Goal: Task Accomplishment & Management: Use online tool/utility

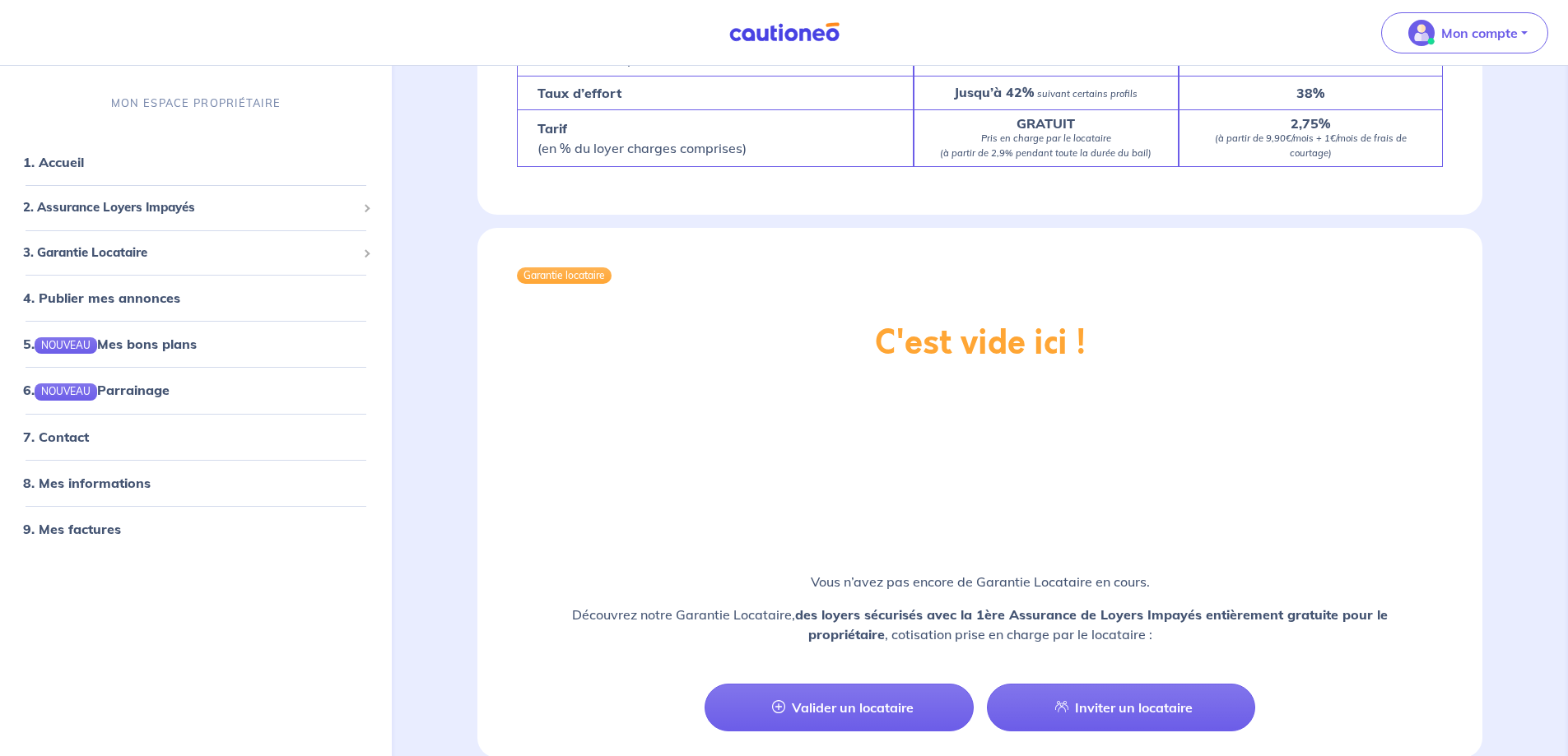
scroll to position [1620, 0]
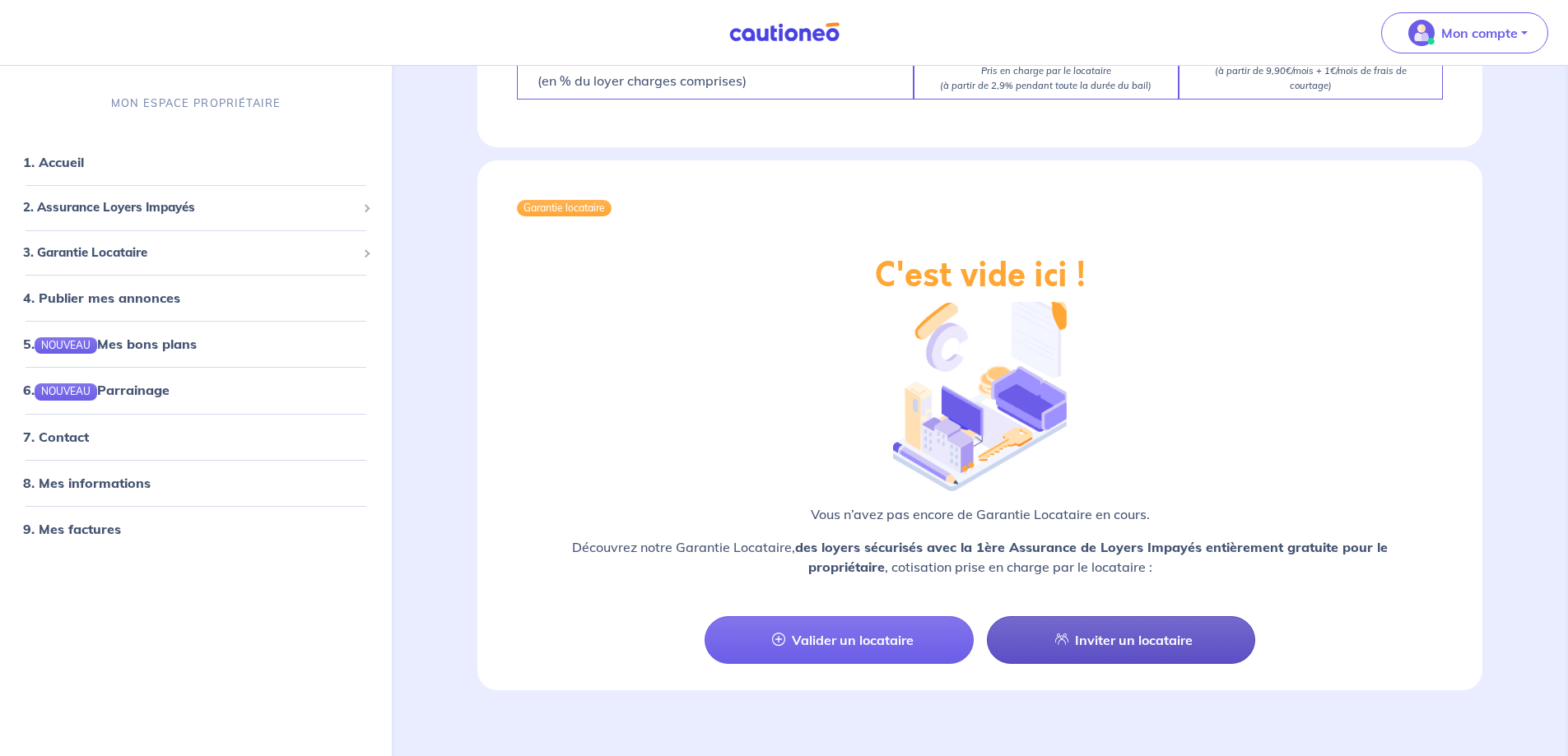
click at [1136, 620] on link "Inviter un locataire" at bounding box center [1121, 640] width 268 height 47
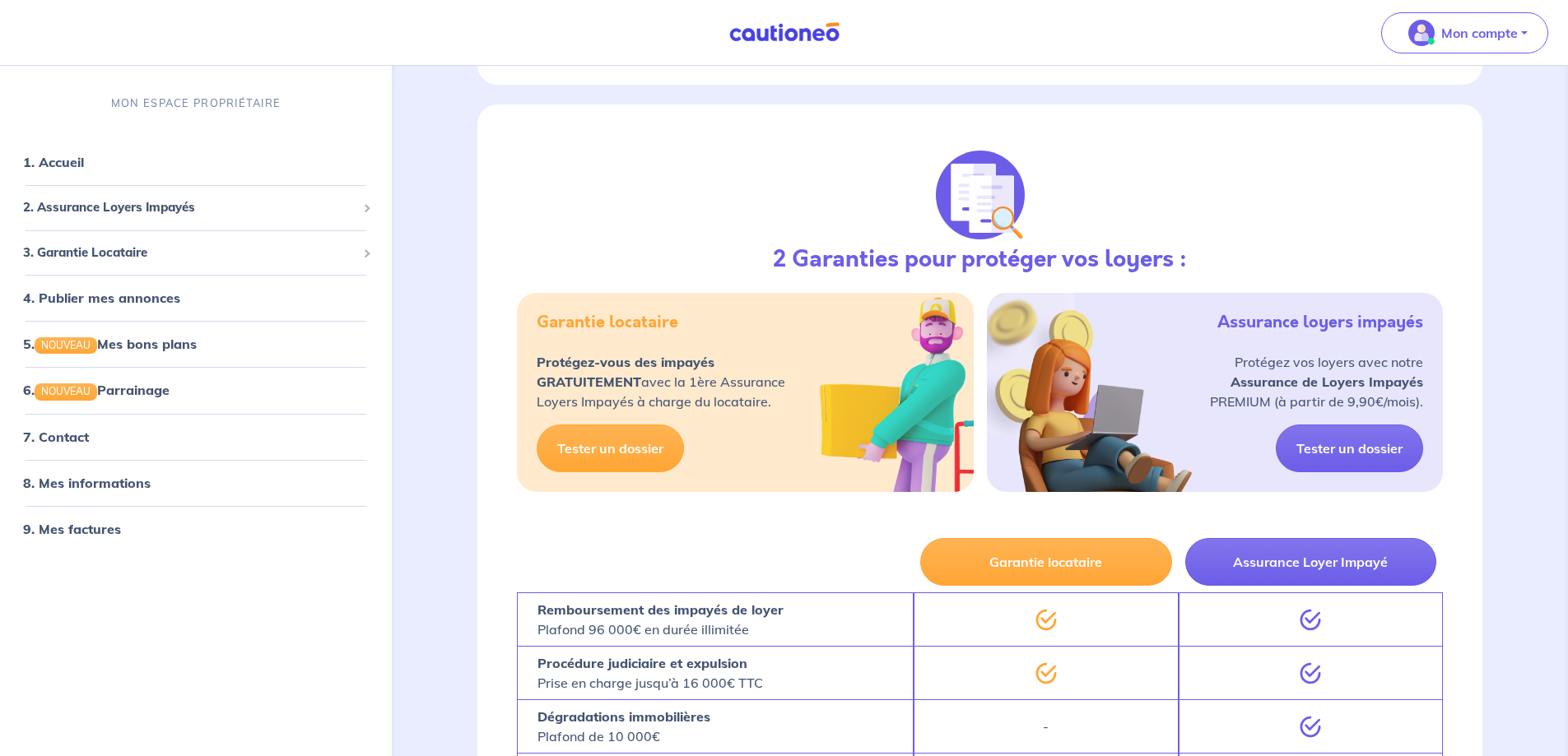
select select "FR"
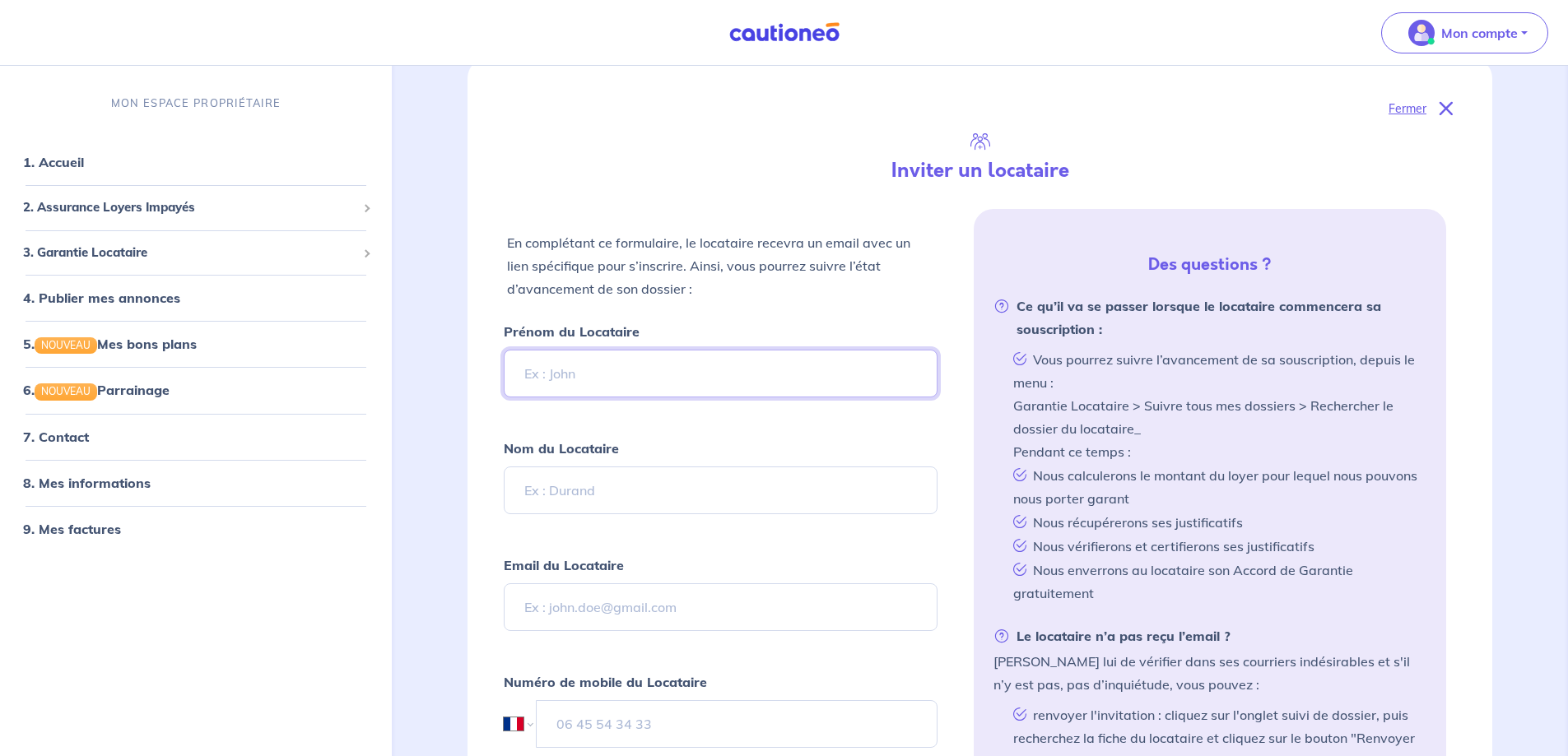
scroll to position [203, 0]
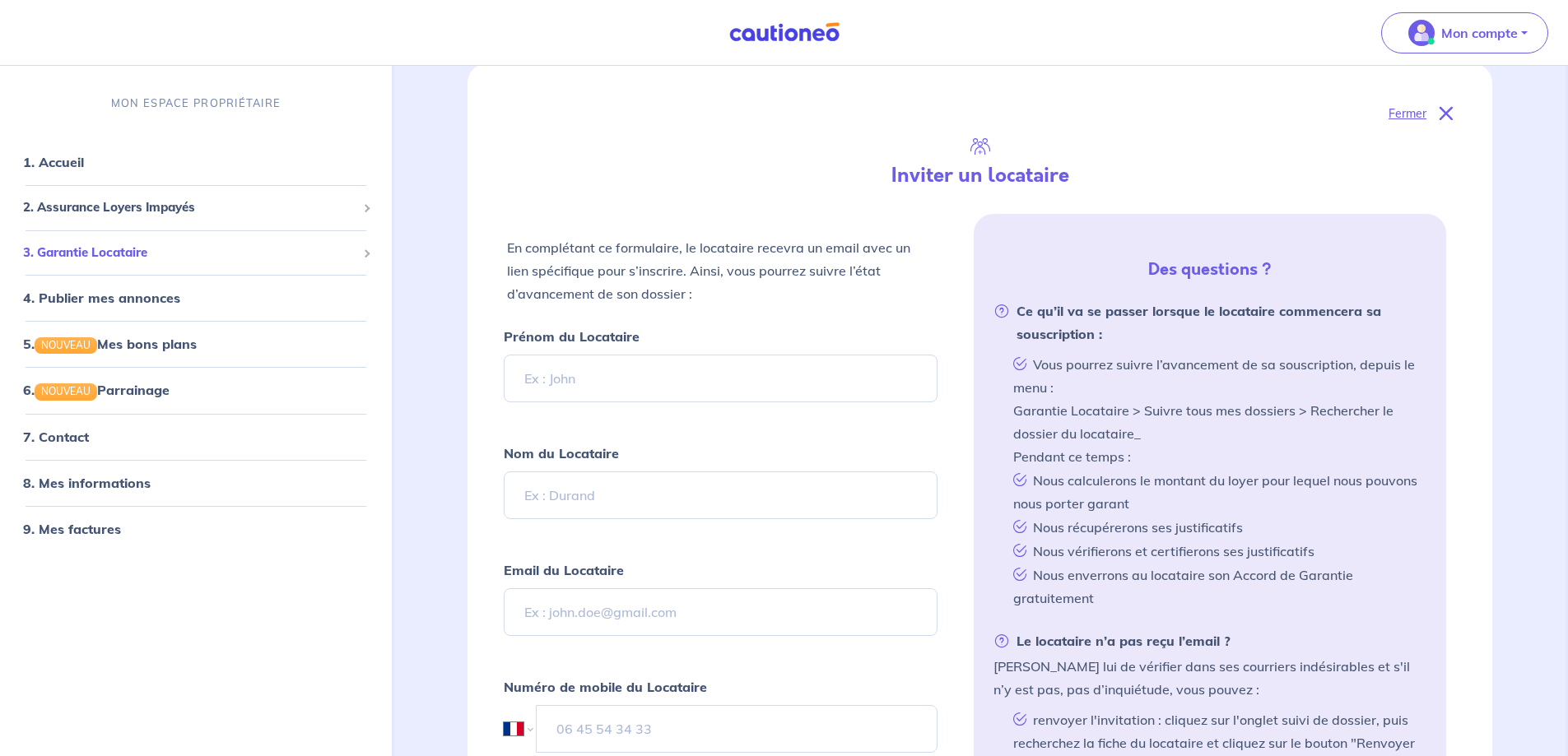
click at [111, 254] on span "3. Garantie Locataire" at bounding box center [189, 253] width 333 height 19
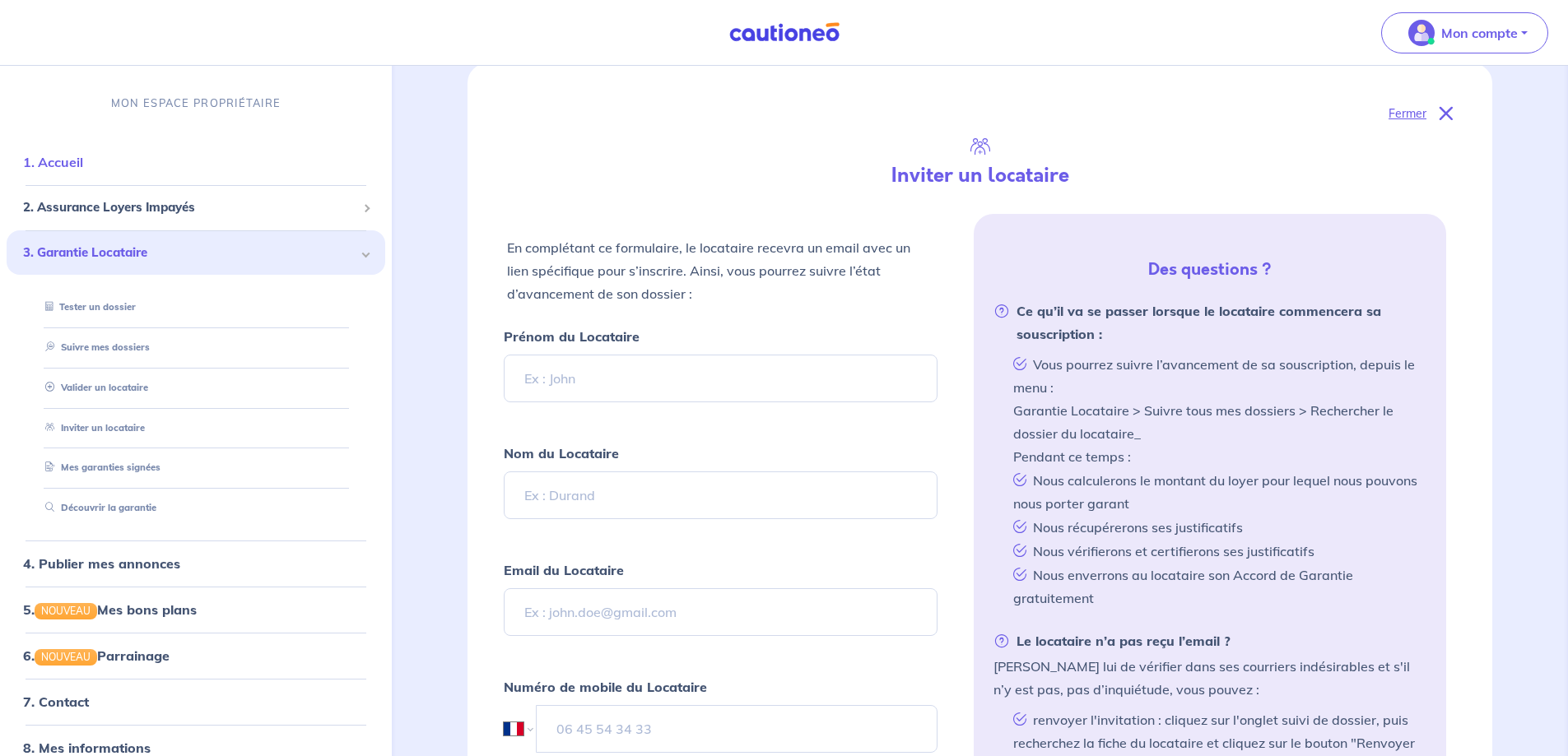
click at [83, 158] on link "1. Accueil" at bounding box center [53, 162] width 60 height 16
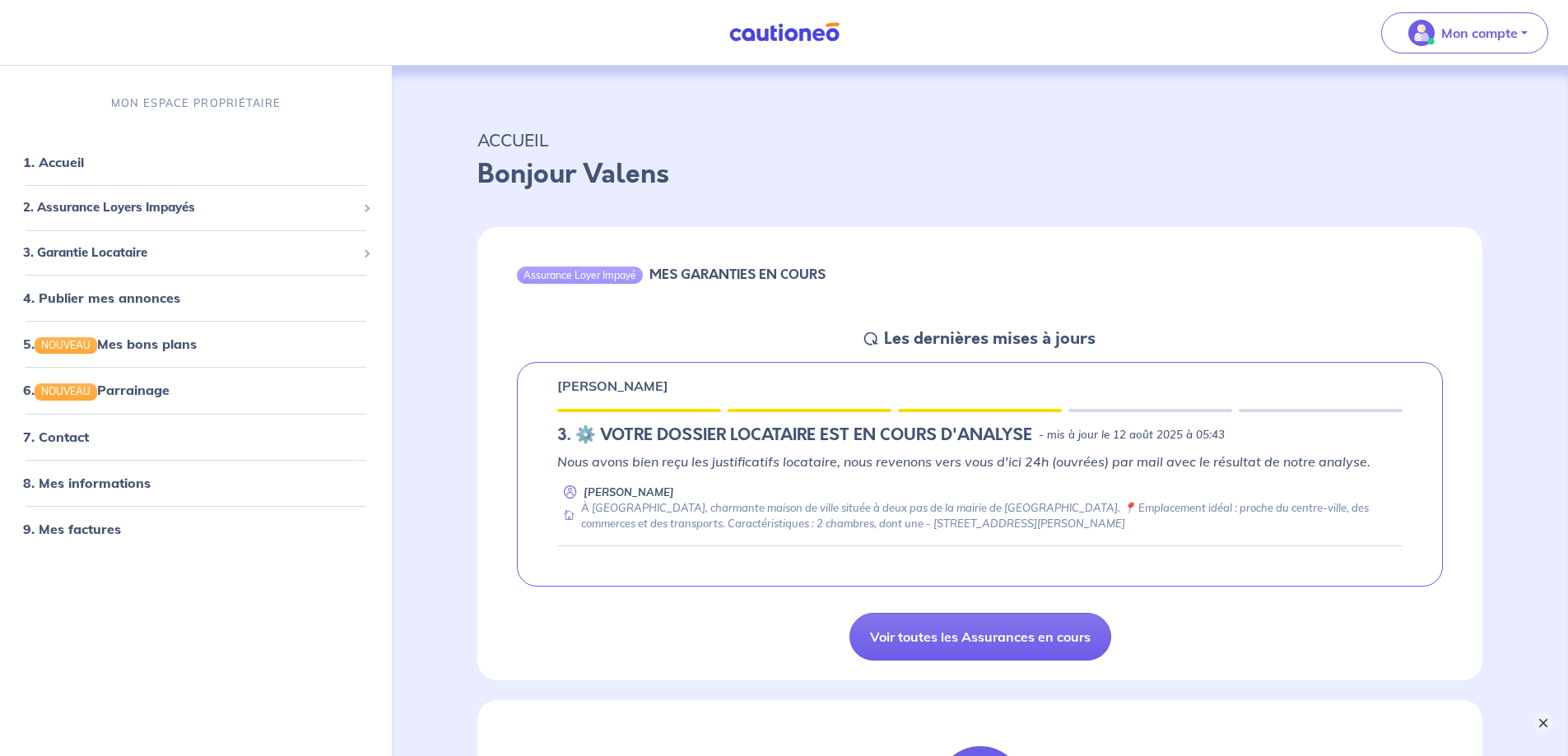
click at [1539, 719] on button "×" at bounding box center [1543, 723] width 20 height 20
